Goal: Transaction & Acquisition: Subscribe to service/newsletter

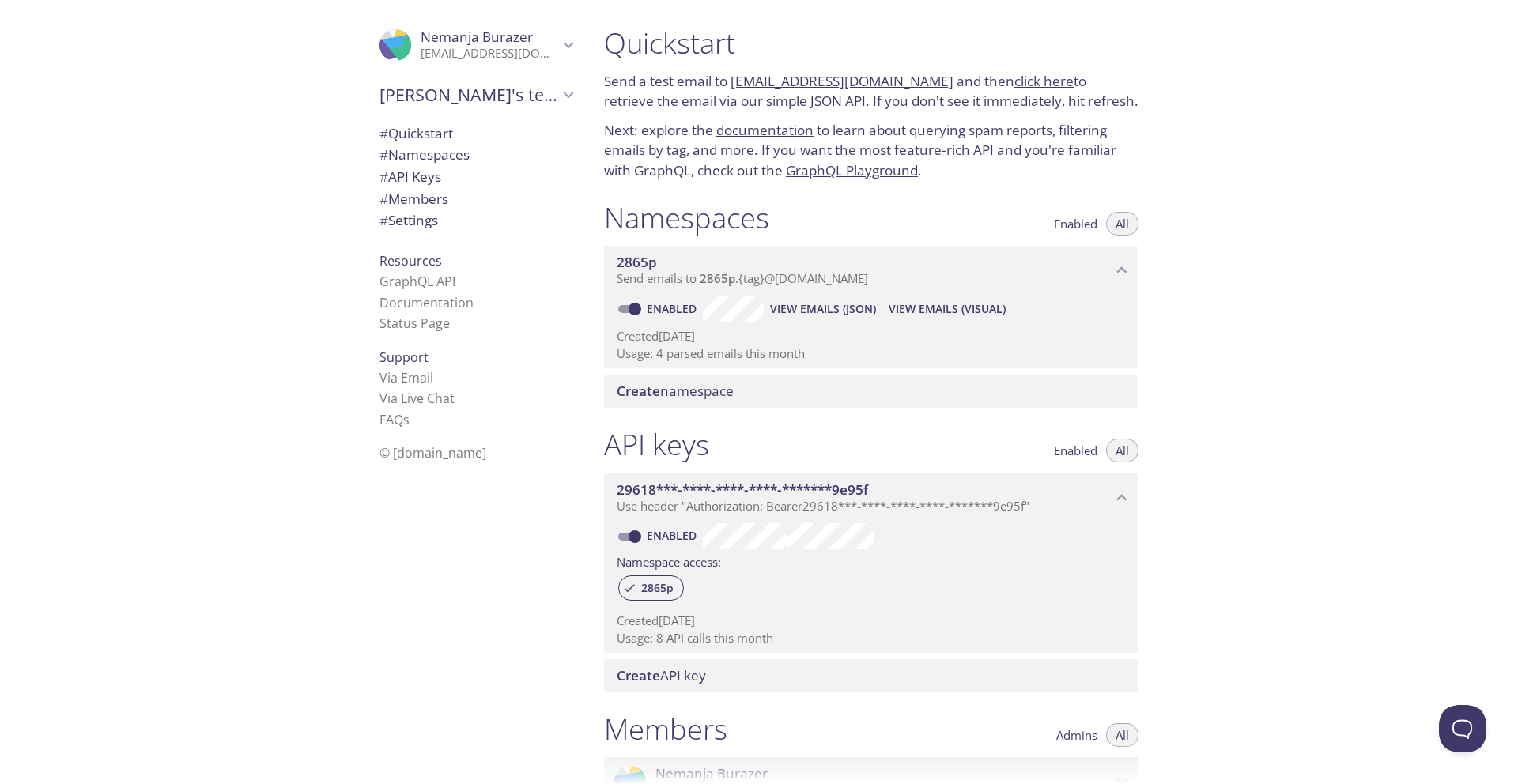
click at [403, 42] on icon "Nemanja Burazer" at bounding box center [408, 50] width 21 height 34
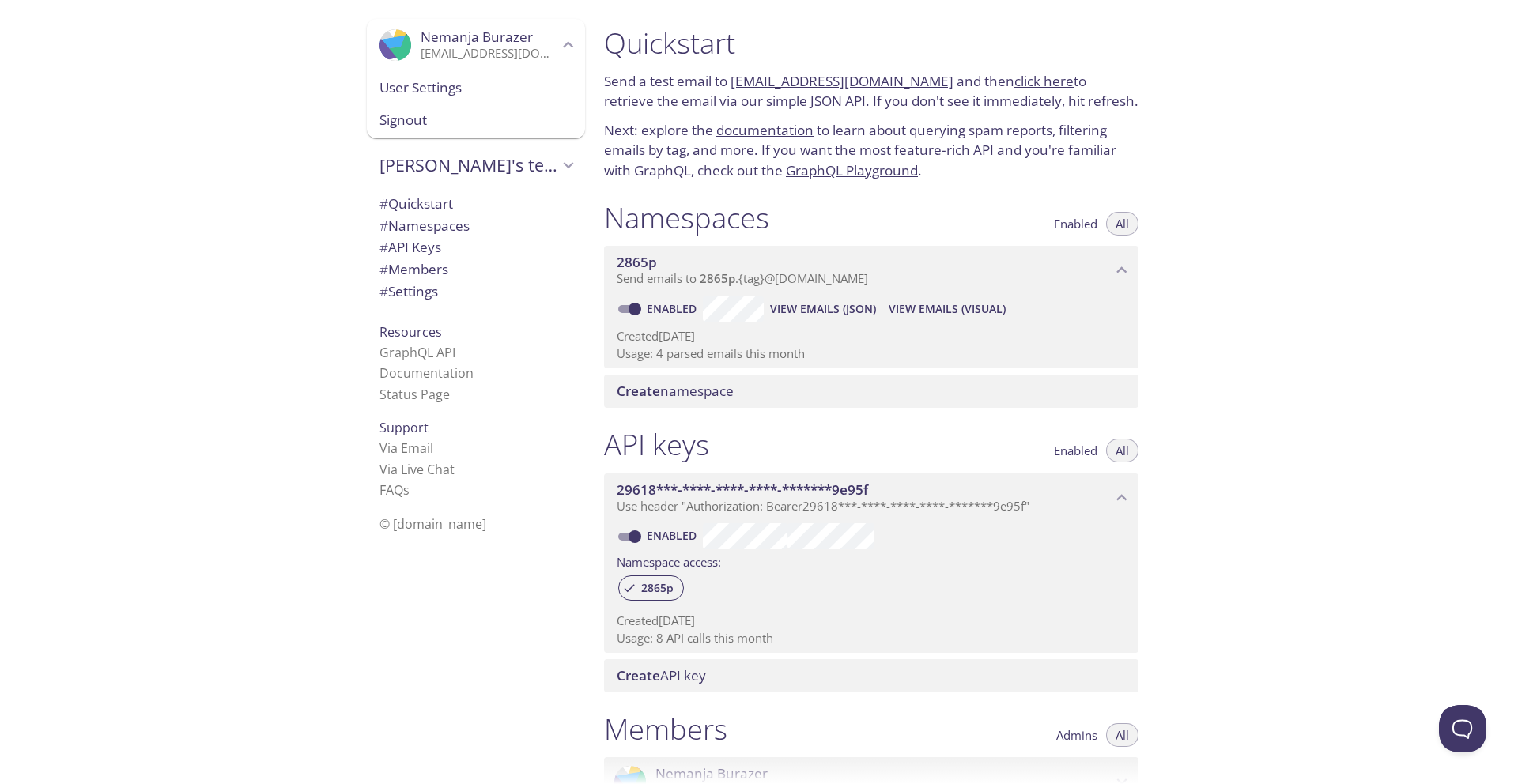
click at [298, 42] on div ".cls-1 { fill: #6d5ca8; } .cls-2 { fill: #3fc191; } .cls-3 { fill: #3b4752; } .…" at bounding box center [295, 392] width 591 height 784
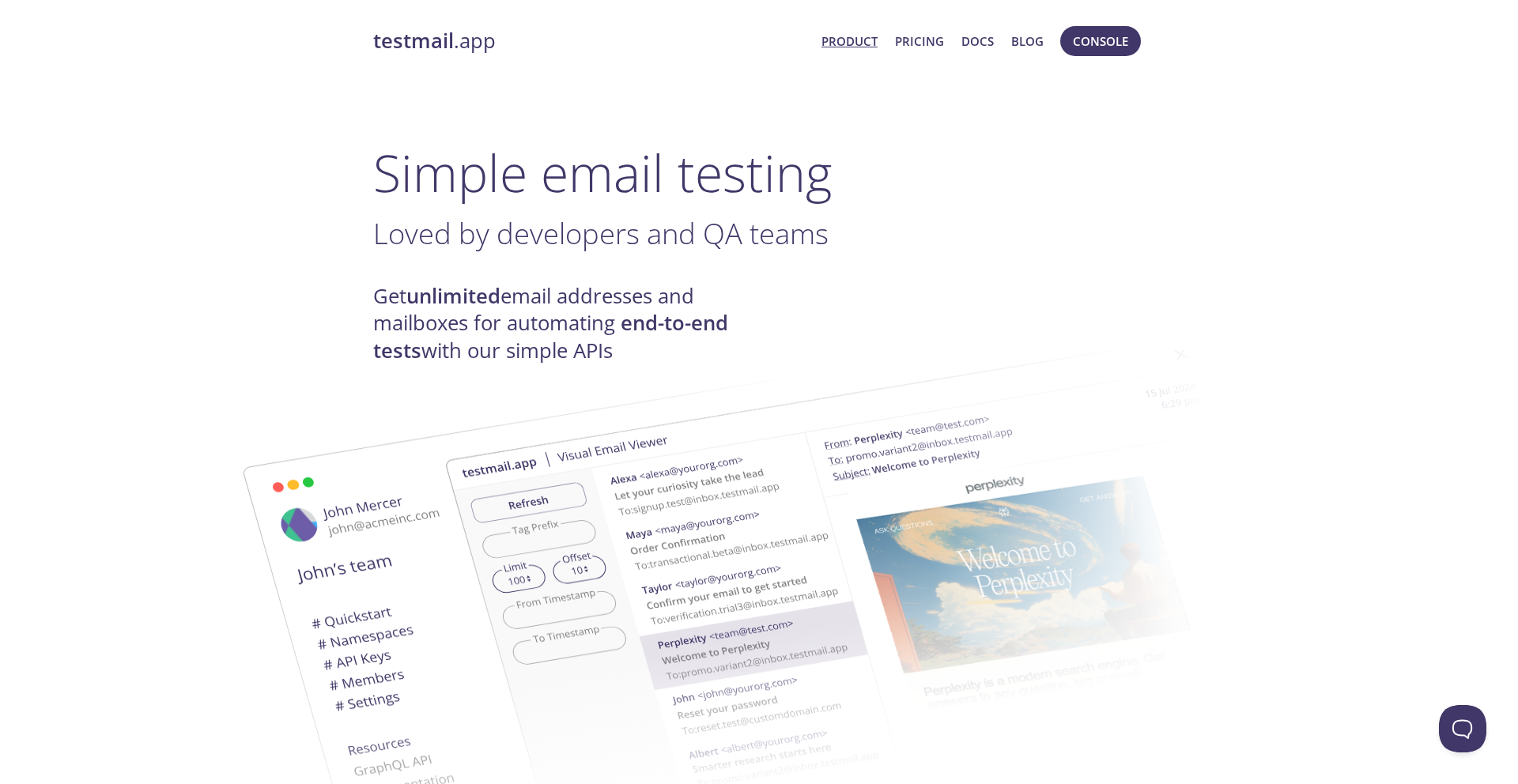
click at [427, 142] on h1 "Simple email testing" at bounding box center [759, 173] width 772 height 61
click at [1088, 44] on span "Console" at bounding box center [1101, 41] width 55 height 21
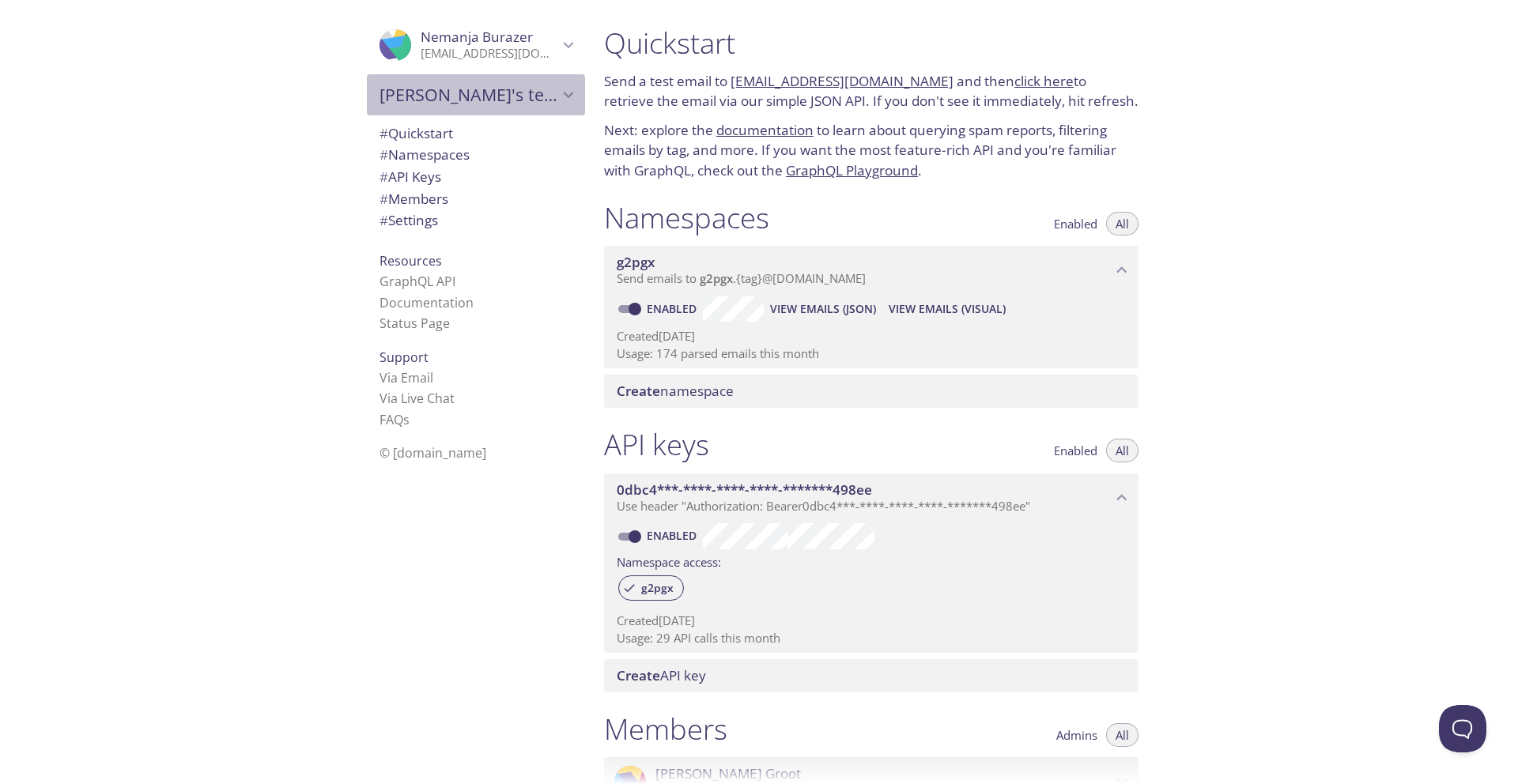
click at [515, 92] on span "[PERSON_NAME]'s team" at bounding box center [469, 94] width 179 height 22
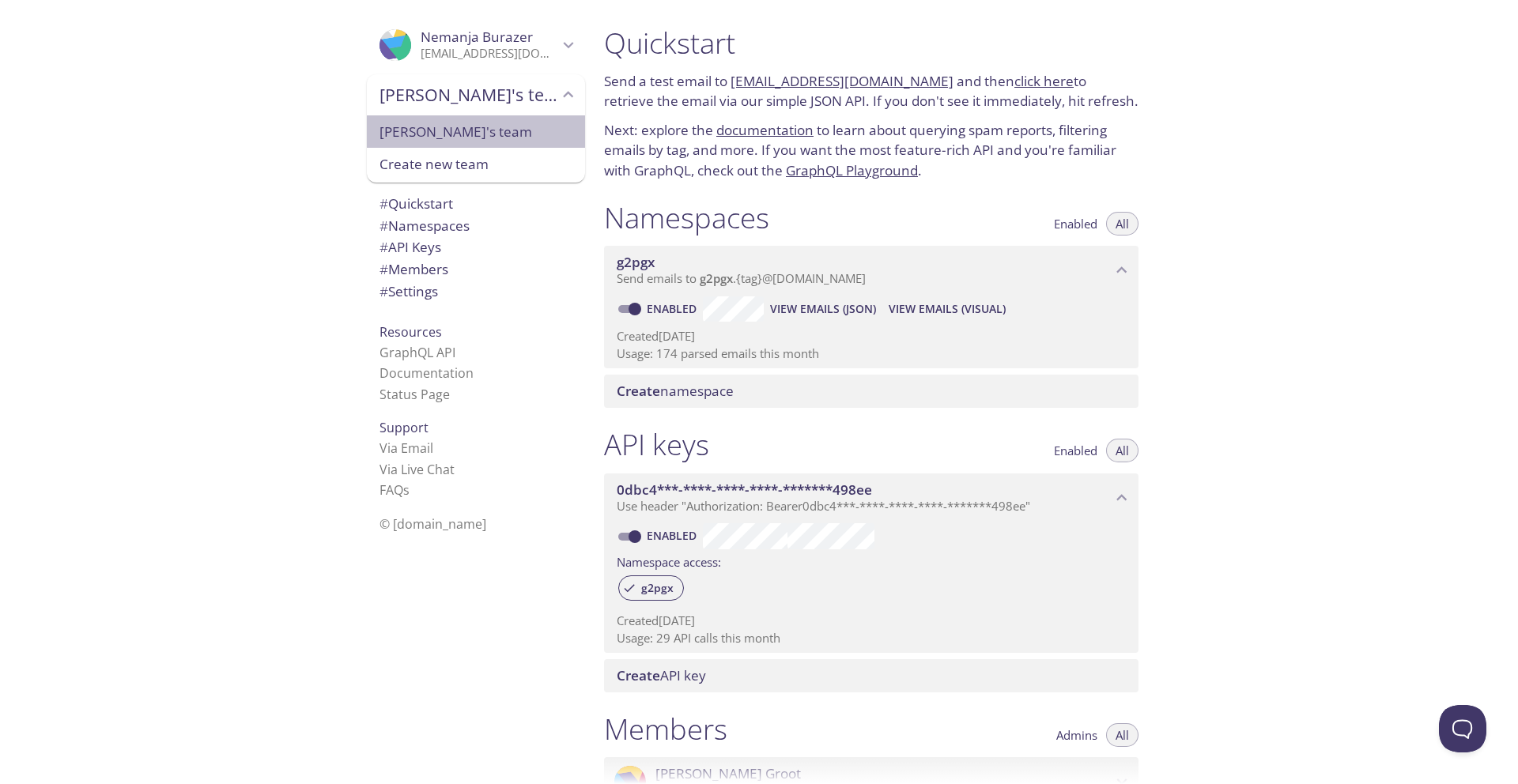
click at [499, 136] on span "[PERSON_NAME]'s team" at bounding box center [476, 132] width 193 height 21
type input "[PERSON_NAME]'s team"
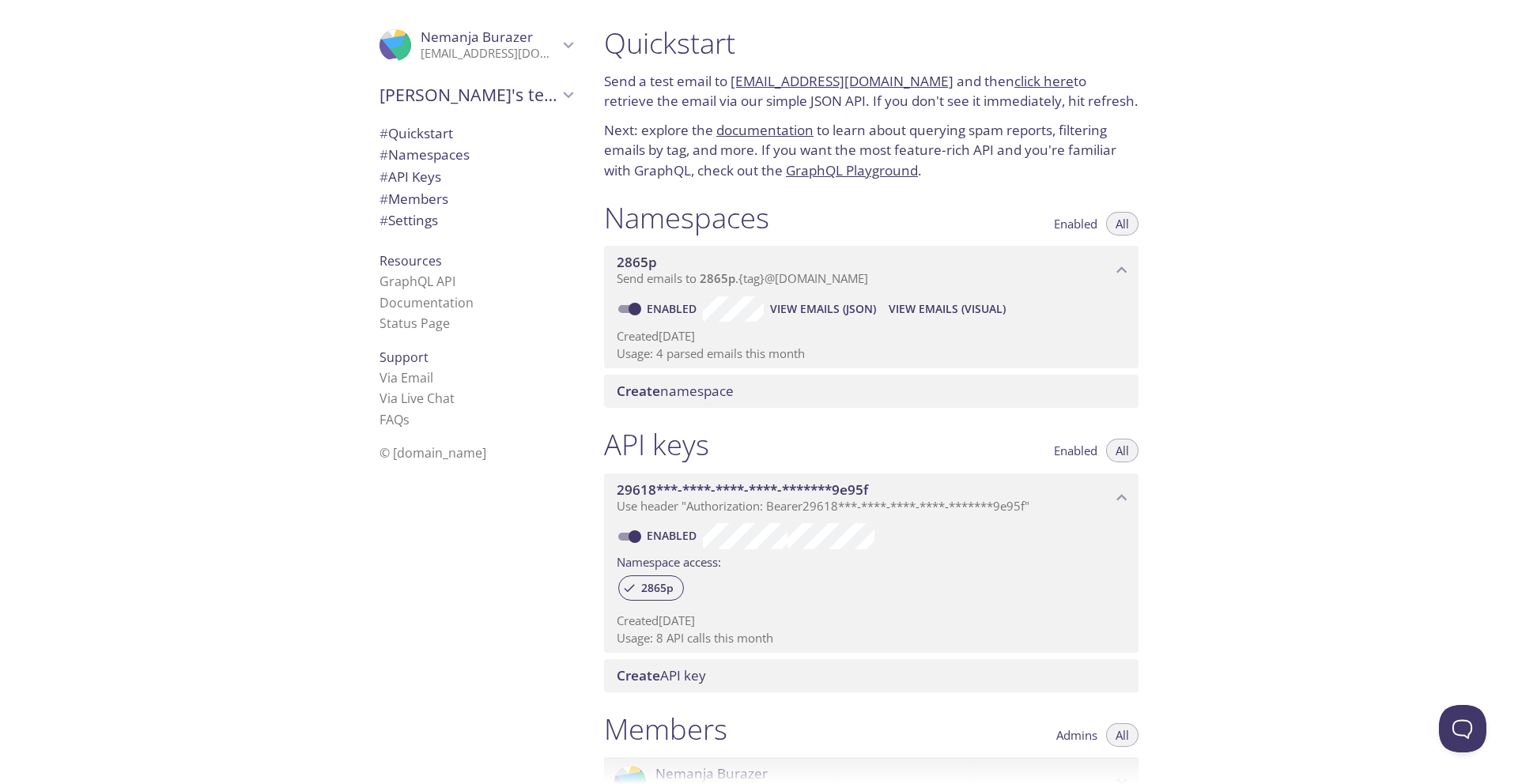
click at [818, 169] on link "GraphQL Playground" at bounding box center [852, 170] width 132 height 18
drag, startPoint x: 736, startPoint y: 42, endPoint x: 667, endPoint y: 46, distance: 69.1
click at [671, 46] on h1 "Quickstart" at bounding box center [872, 43] width 535 height 36
drag, startPoint x: 638, startPoint y: 46, endPoint x: 743, endPoint y: 48, distance: 105.0
click at [742, 48] on h1 "Quickstart" at bounding box center [872, 43] width 535 height 36
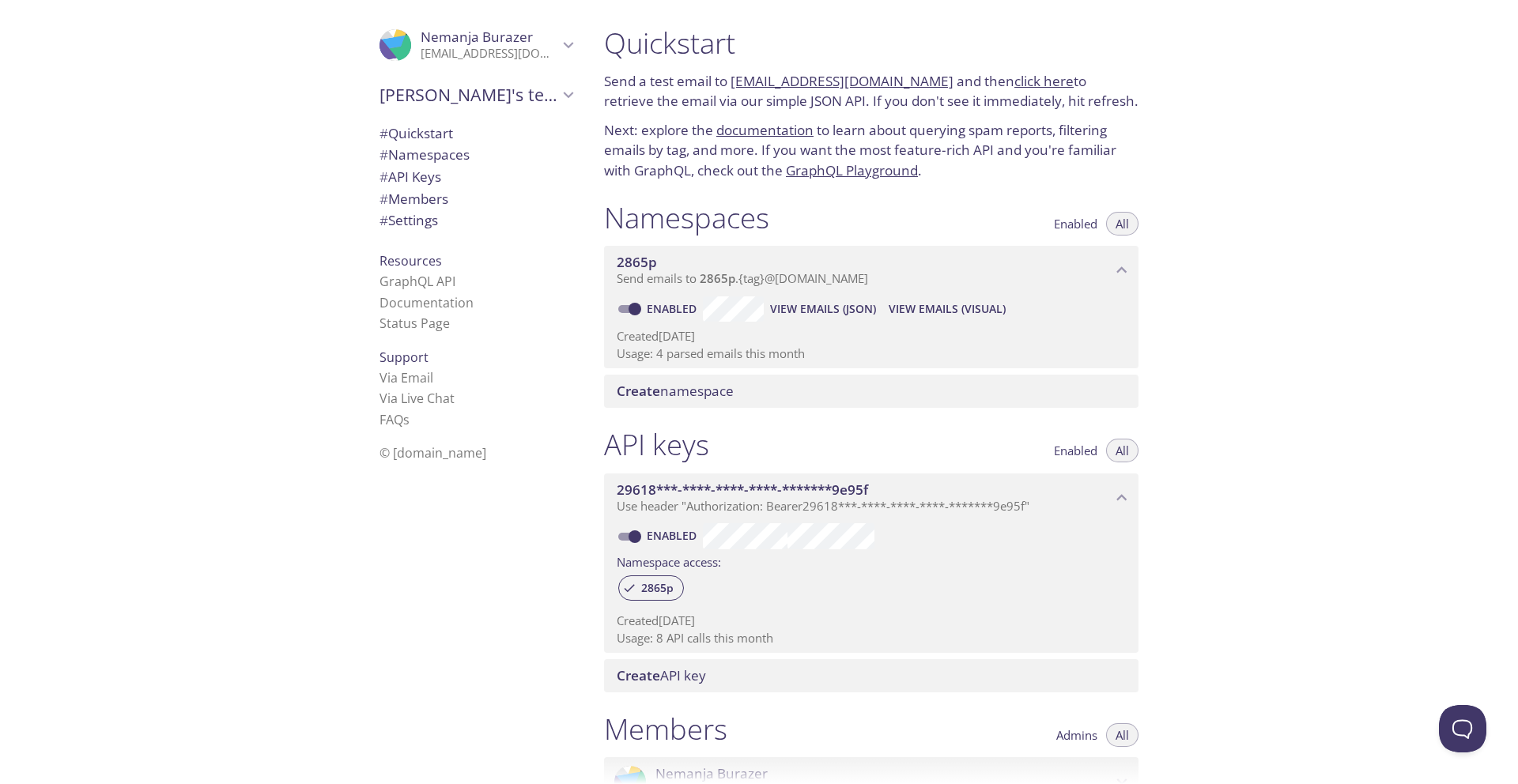
drag, startPoint x: 734, startPoint y: 46, endPoint x: 673, endPoint y: 45, distance: 61.0
click at [673, 45] on h1 "Quickstart" at bounding box center [872, 43] width 535 height 36
click at [675, 45] on h1 "Quickstart" at bounding box center [872, 43] width 535 height 36
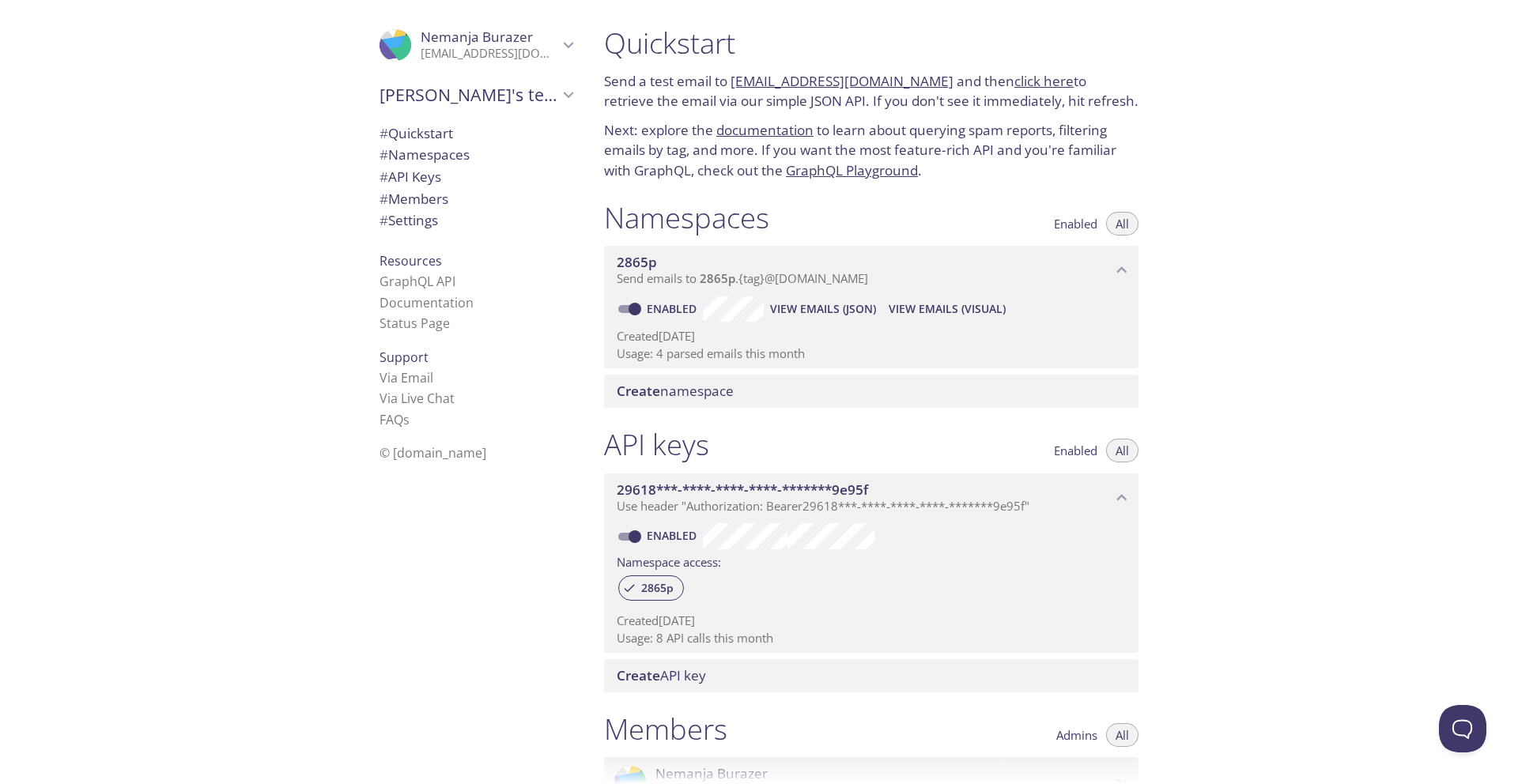
scroll to position [340, 0]
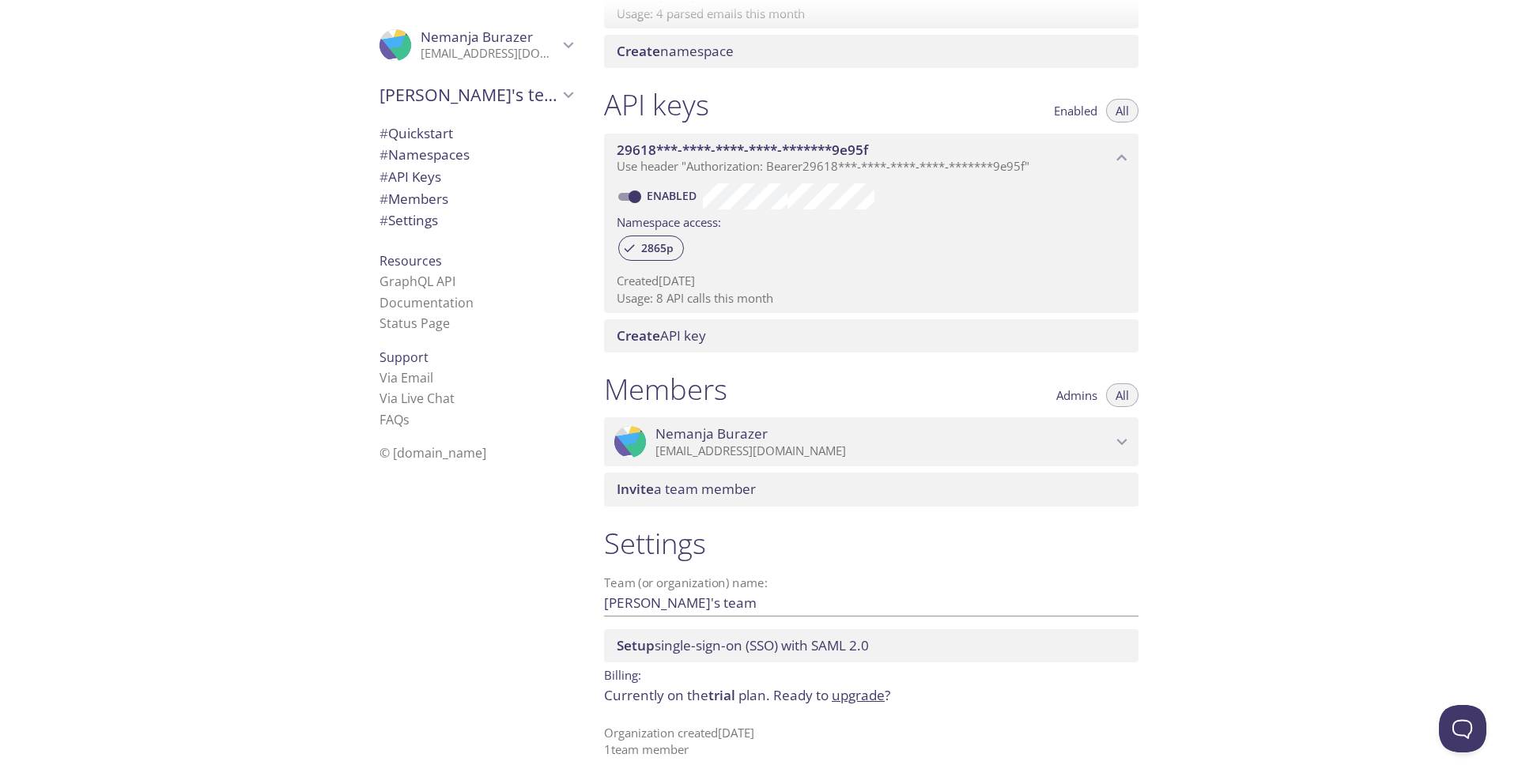
click at [851, 693] on link "upgrade" at bounding box center [858, 695] width 53 height 18
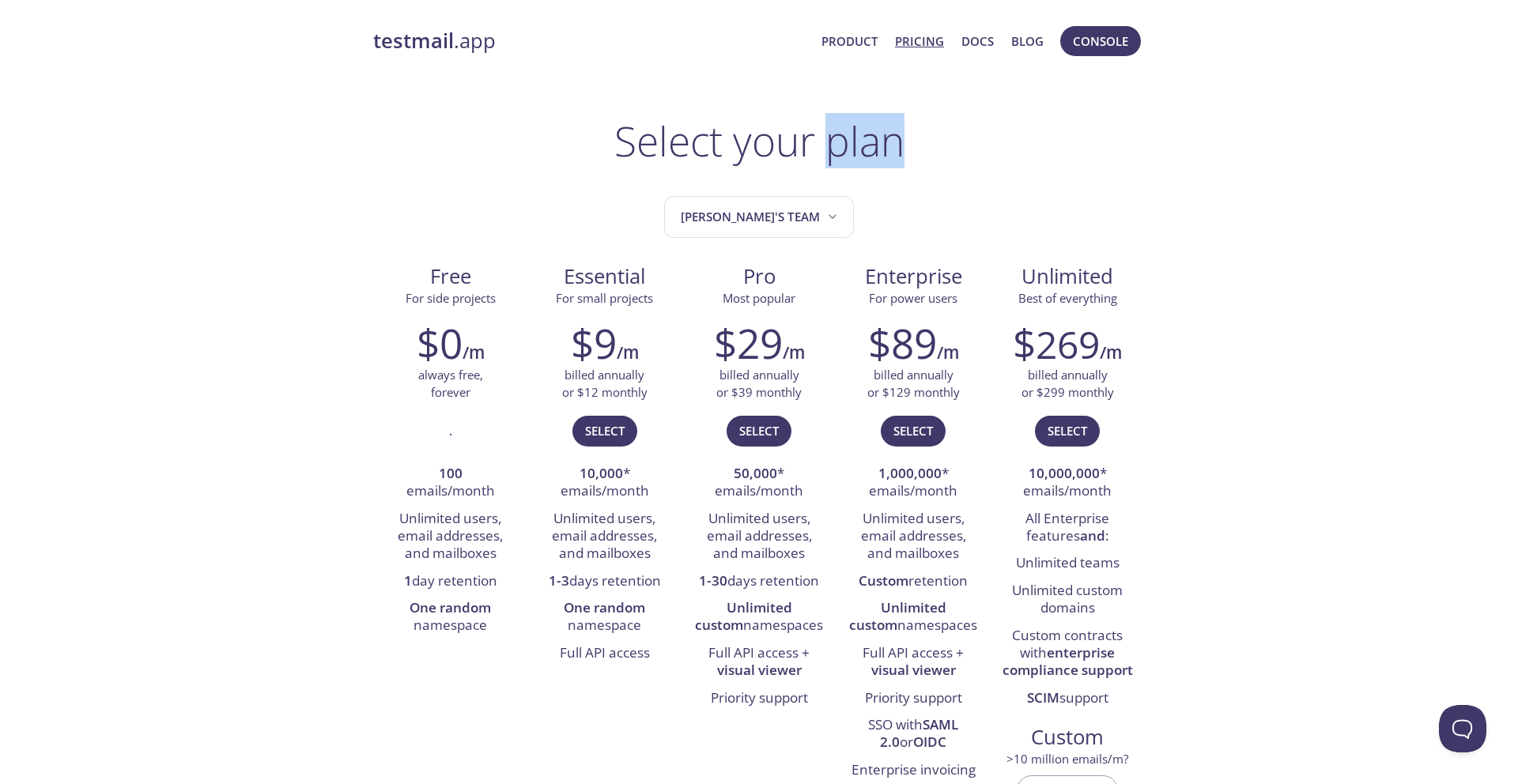
drag, startPoint x: 899, startPoint y: 142, endPoint x: 831, endPoint y: 142, distance: 68.0
click at [831, 142] on h1 "Select your plan" at bounding box center [760, 141] width 290 height 47
drag, startPoint x: 813, startPoint y: 138, endPoint x: 730, endPoint y: 141, distance: 83.1
click at [730, 141] on h1 "Select your plan" at bounding box center [760, 141] width 290 height 47
